Goal: Navigation & Orientation: Understand site structure

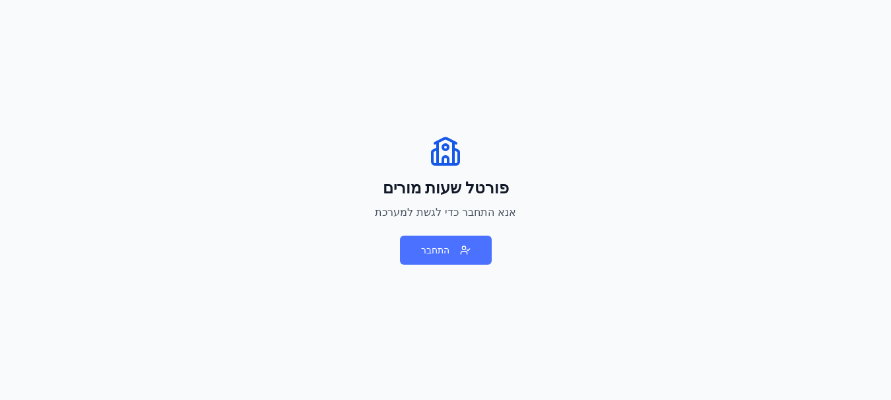
click at [432, 249] on button "התחבר" at bounding box center [446, 250] width 92 height 29
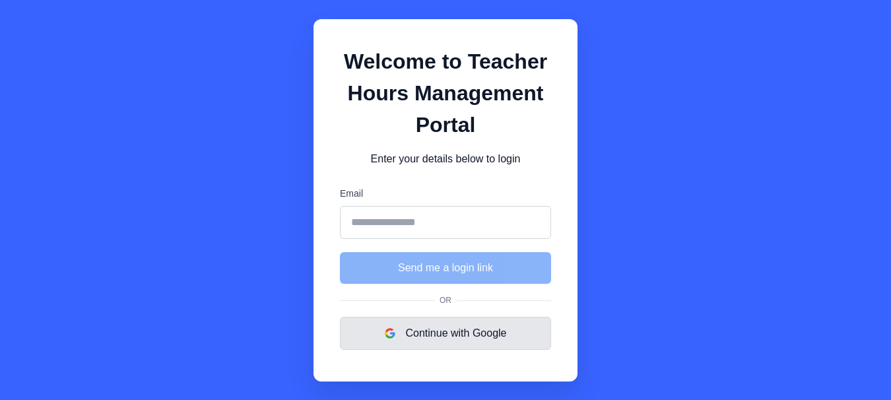
click at [428, 333] on button "Continue with Google" at bounding box center [445, 333] width 211 height 33
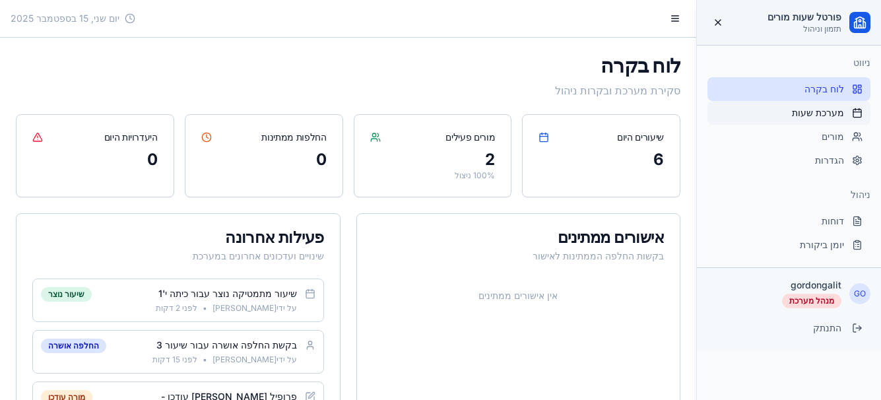
click at [806, 115] on span "מערכת שעות" at bounding box center [818, 112] width 52 height 13
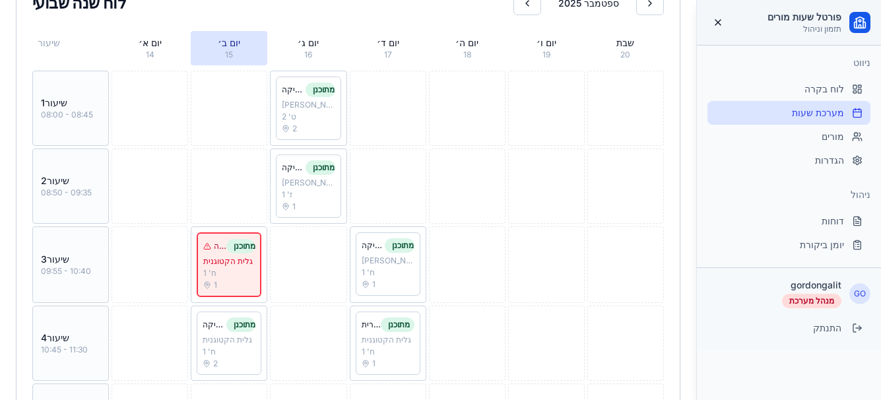
scroll to position [264, 0]
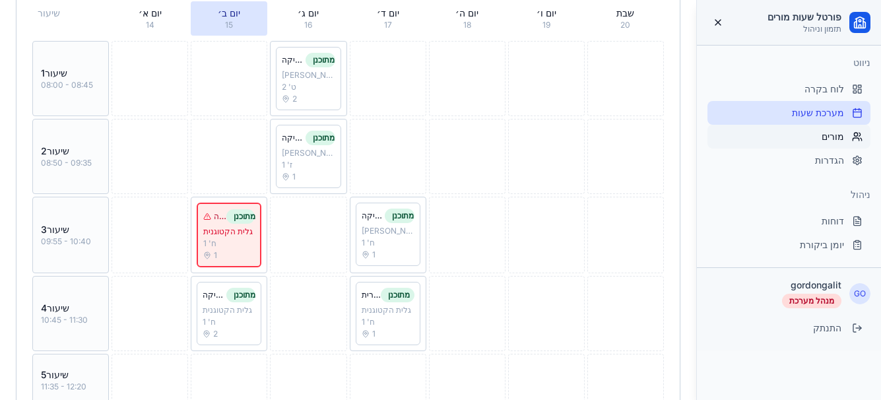
click at [833, 136] on span "מורים" at bounding box center [832, 136] width 22 height 13
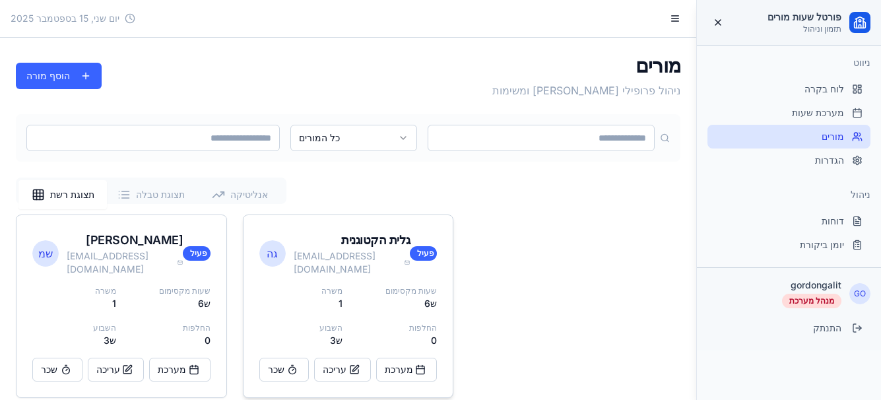
scroll to position [1, 0]
click at [832, 162] on span "הגדרות" at bounding box center [829, 160] width 29 height 13
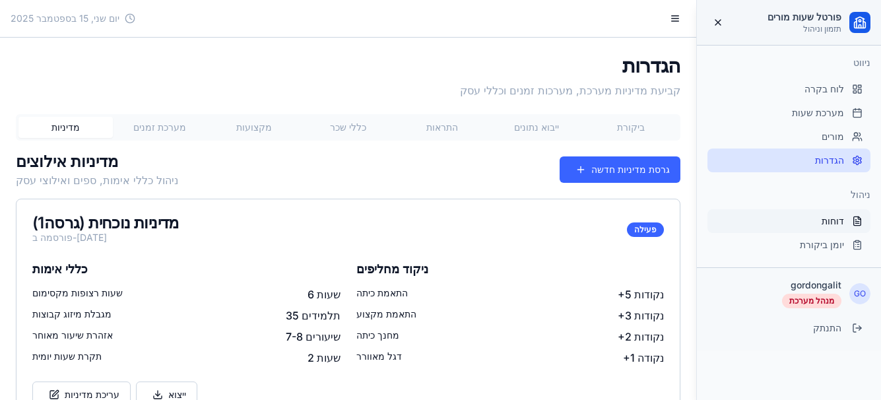
click at [831, 218] on span "דוחות" at bounding box center [832, 220] width 22 height 13
